Goal: Task Accomplishment & Management: Manage account settings

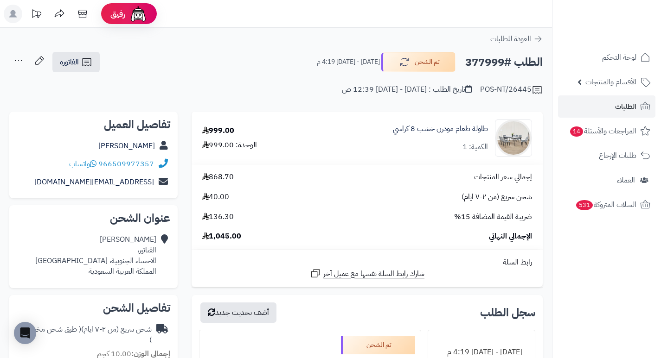
click at [611, 109] on link "الطلبات" at bounding box center [606, 107] width 97 height 22
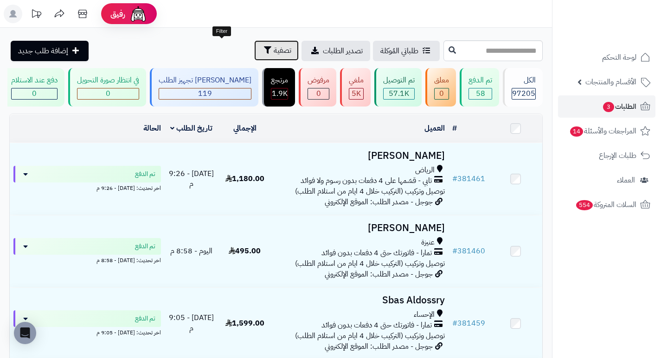
click at [274, 51] on span "تصفية" at bounding box center [283, 50] width 18 height 11
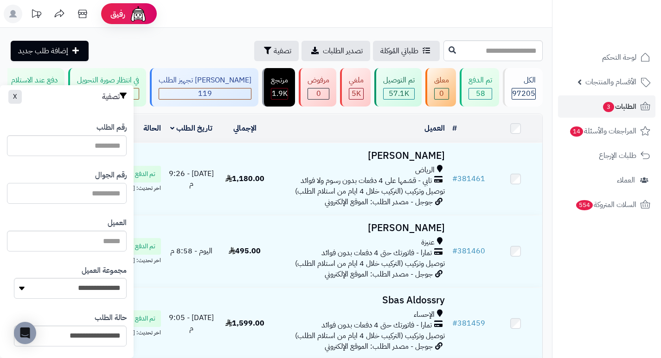
paste input "*********"
type input "*********"
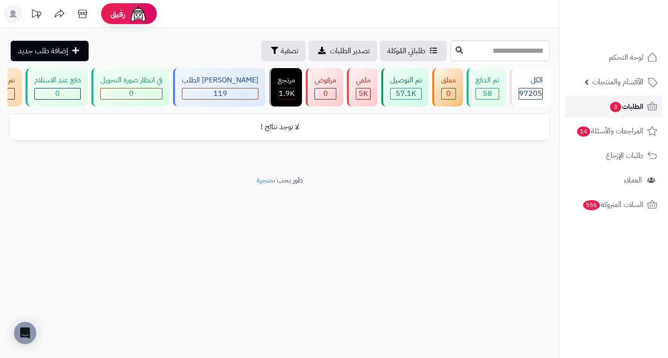
click at [629, 106] on span "الطلبات 3" at bounding box center [626, 106] width 34 height 13
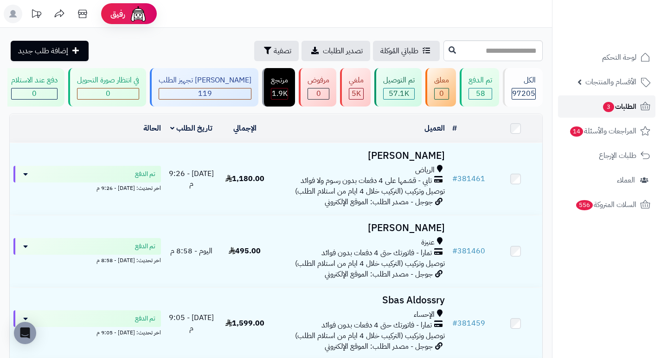
click at [607, 106] on span "3" at bounding box center [608, 107] width 12 height 11
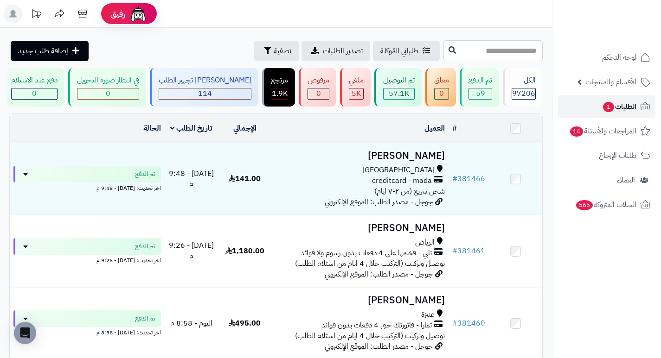
click at [619, 110] on span "الطلبات 1" at bounding box center [619, 106] width 34 height 13
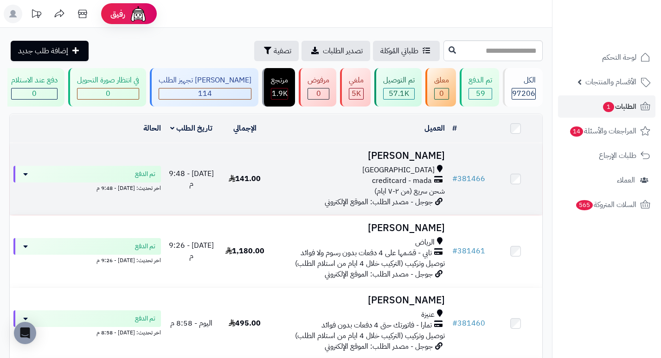
click at [405, 160] on h3 "[PERSON_NAME]" at bounding box center [360, 156] width 170 height 11
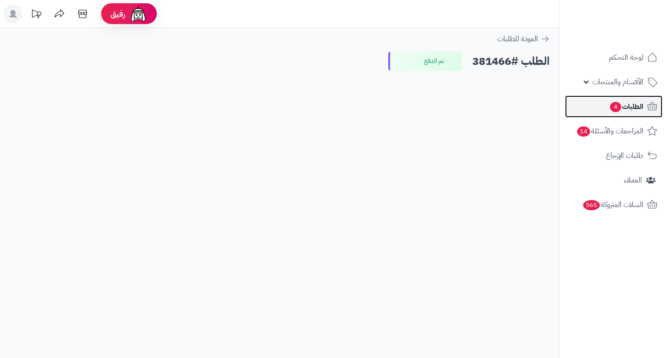
click at [632, 102] on span "الطلبات 4" at bounding box center [626, 106] width 34 height 13
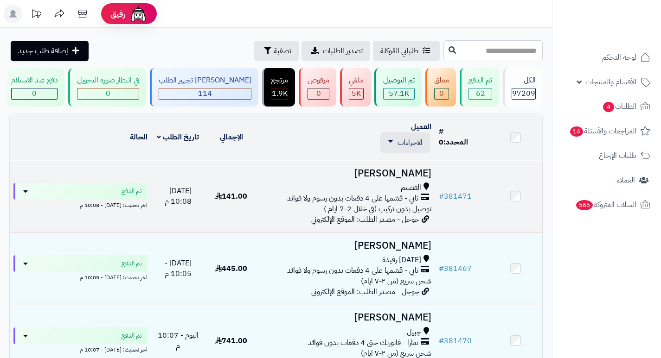
click at [422, 179] on h3 "عويض الرشيدي" at bounding box center [347, 173] width 170 height 11
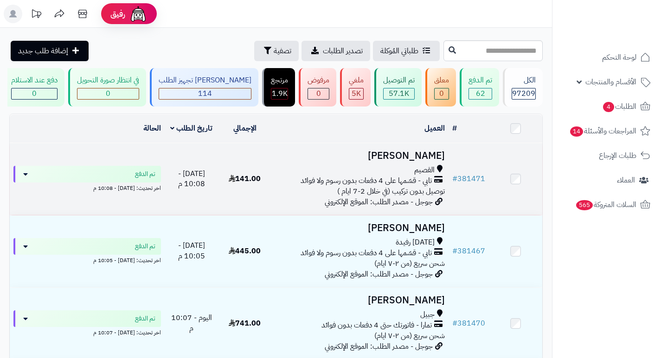
click at [415, 161] on h3 "عويض الرشيدي" at bounding box center [360, 156] width 170 height 11
